Goal: Navigation & Orientation: Find specific page/section

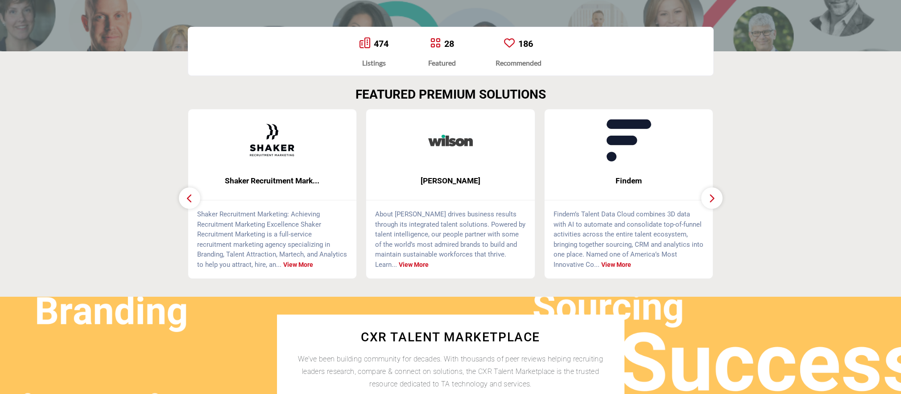
scroll to position [223, 0]
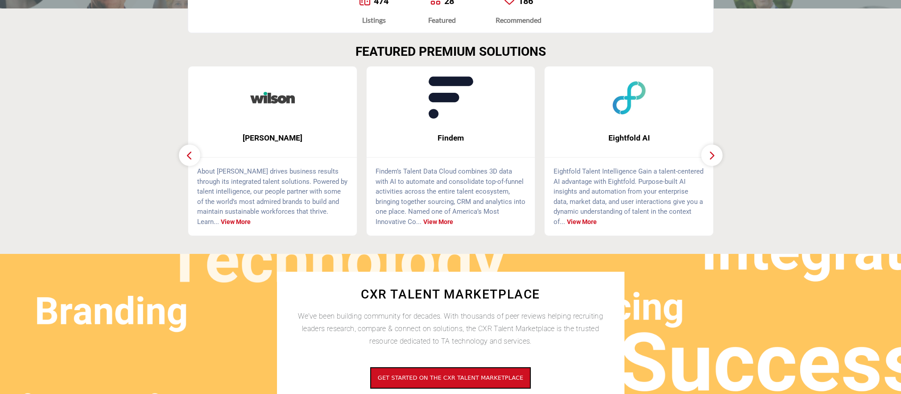
click at [715, 154] on icon "button" at bounding box center [711, 155] width 7 height 11
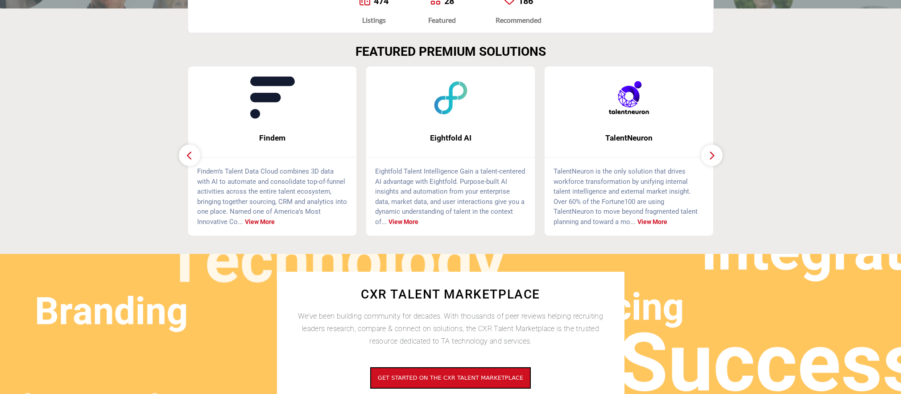
click at [715, 154] on icon "button" at bounding box center [711, 155] width 7 height 11
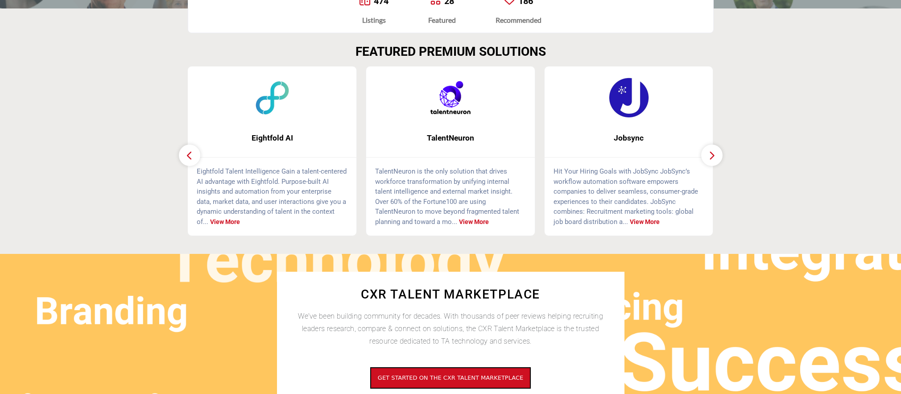
click at [715, 154] on icon "button" at bounding box center [711, 155] width 7 height 11
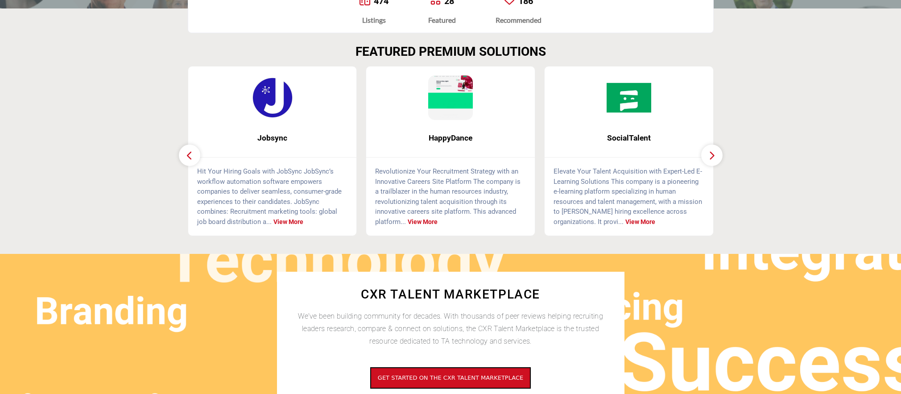
click at [449, 97] on img at bounding box center [450, 97] width 45 height 45
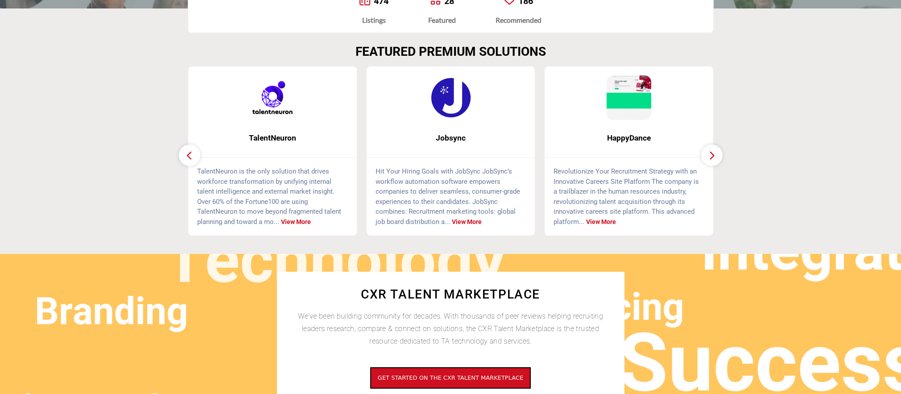
click at [443, 99] on img at bounding box center [451, 97] width 45 height 45
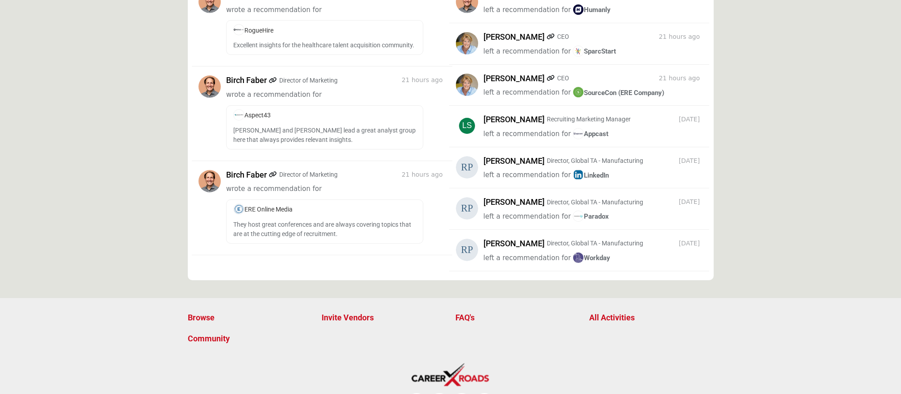
scroll to position [880, 0]
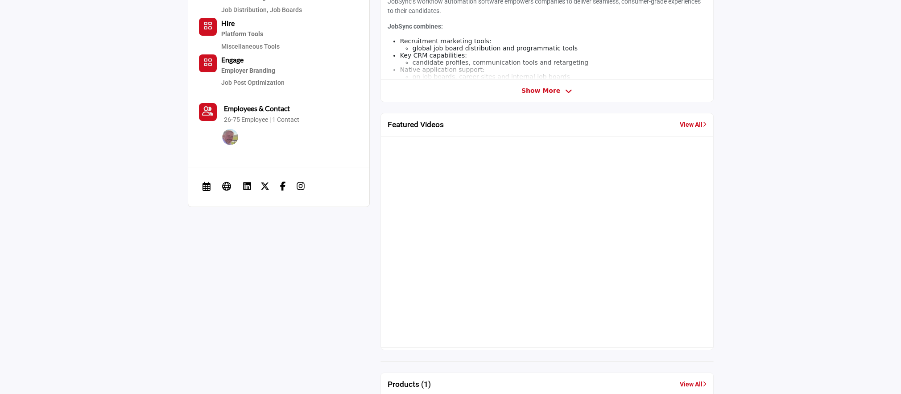
scroll to position [214, 0]
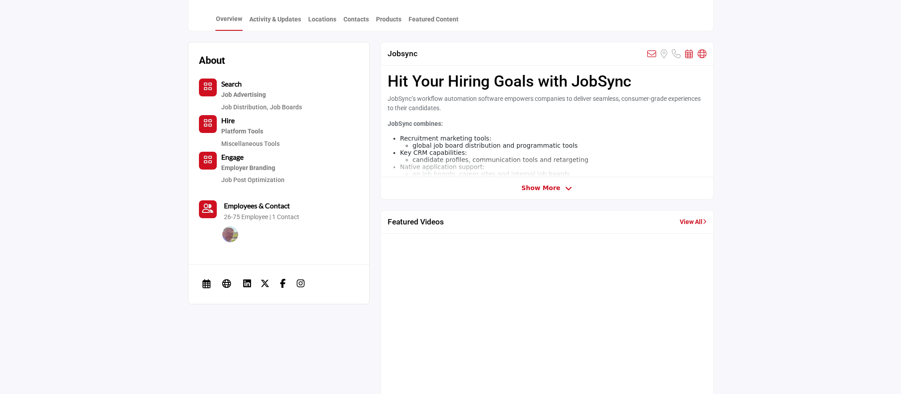
click at [699, 219] on link "View All" at bounding box center [693, 221] width 27 height 9
click at [548, 189] on span "Show More" at bounding box center [540, 187] width 39 height 9
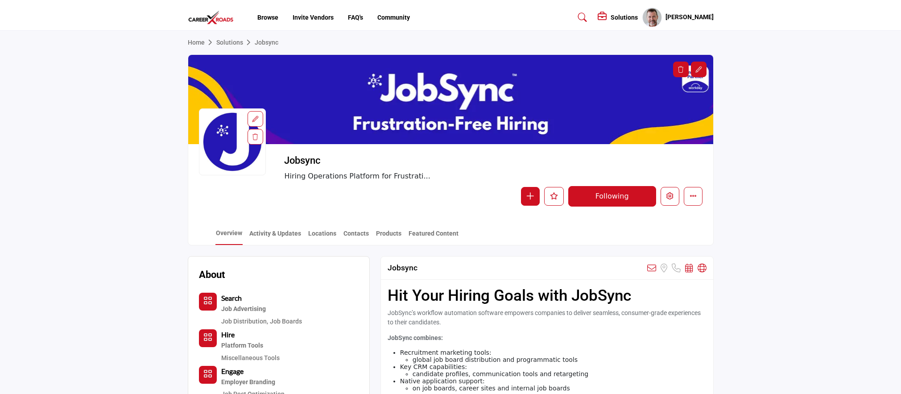
click at [272, 10] on div "Browse Invite Vendors FAQ's Community" at bounding box center [450, 18] width 535 height 20
click at [267, 17] on link "Browse" at bounding box center [267, 17] width 21 height 7
